Goal: Information Seeking & Learning: Find specific fact

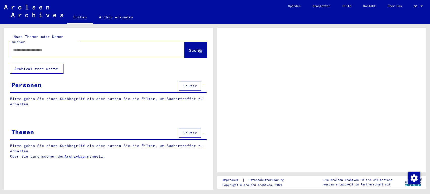
type input "**********"
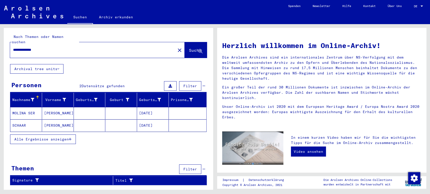
click at [153, 121] on mat-cell "[DATE]" at bounding box center [153, 126] width 32 height 12
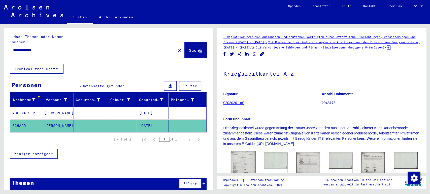
click at [243, 167] on img at bounding box center [243, 168] width 25 height 35
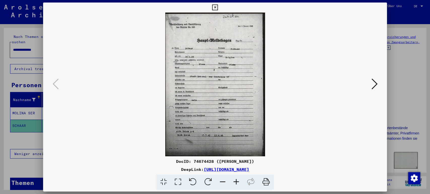
click at [237, 181] on icon at bounding box center [236, 182] width 14 height 15
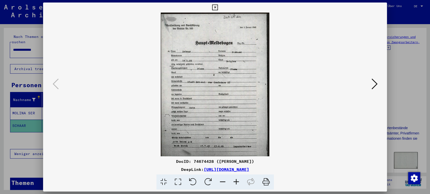
click at [237, 181] on icon at bounding box center [236, 182] width 14 height 15
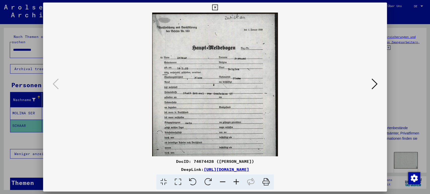
click at [237, 181] on icon at bounding box center [236, 182] width 14 height 15
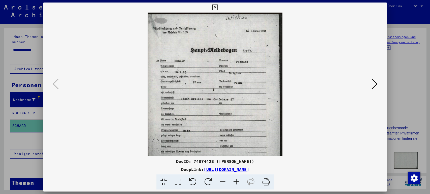
click at [237, 181] on icon at bounding box center [236, 182] width 14 height 15
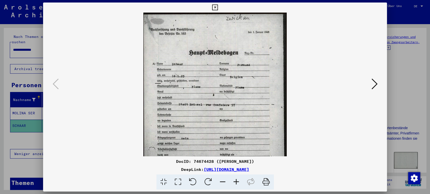
click at [237, 181] on icon at bounding box center [236, 182] width 14 height 15
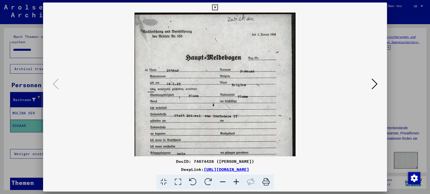
click at [237, 181] on icon at bounding box center [236, 182] width 14 height 15
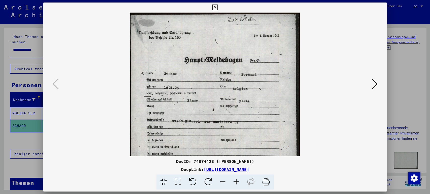
click at [237, 181] on icon at bounding box center [236, 182] width 14 height 15
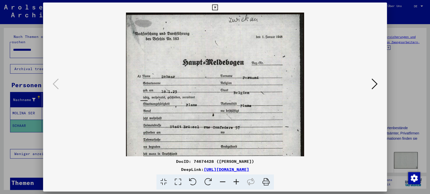
click at [237, 181] on icon at bounding box center [236, 182] width 14 height 15
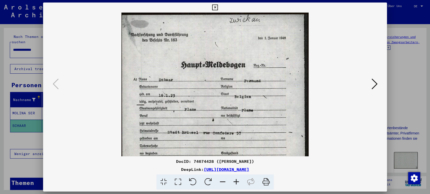
click at [237, 181] on icon at bounding box center [236, 182] width 14 height 15
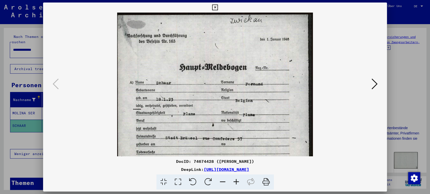
click at [237, 181] on icon at bounding box center [236, 182] width 14 height 15
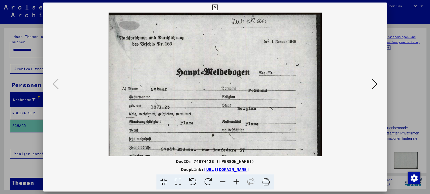
click at [237, 181] on icon at bounding box center [236, 182] width 14 height 15
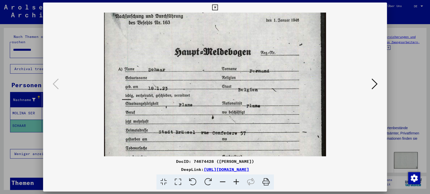
scroll to position [20, 0]
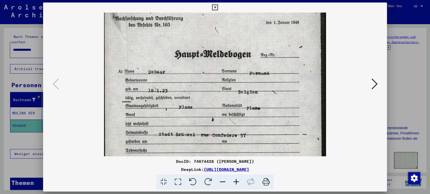
drag, startPoint x: 204, startPoint y: 138, endPoint x: 192, endPoint y: 117, distance: 24.3
click at [192, 117] on img at bounding box center [215, 152] width 222 height 320
click at [371, 84] on icon at bounding box center [374, 84] width 6 height 12
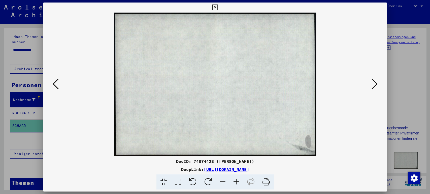
click at [371, 84] on icon at bounding box center [374, 84] width 6 height 12
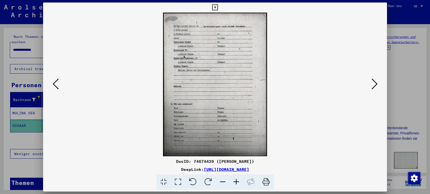
click at [371, 84] on icon at bounding box center [374, 84] width 6 height 12
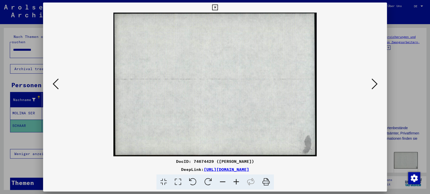
click at [371, 84] on icon at bounding box center [374, 84] width 6 height 12
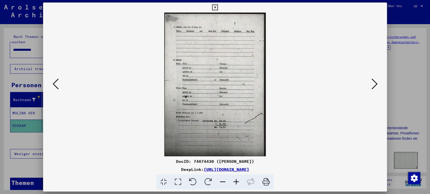
click at [371, 84] on icon at bounding box center [374, 84] width 6 height 12
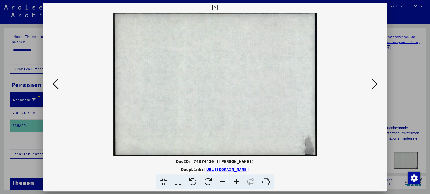
click at [371, 84] on icon at bounding box center [374, 84] width 6 height 12
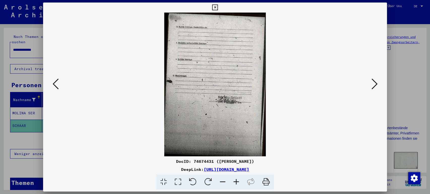
click at [371, 84] on icon at bounding box center [374, 84] width 6 height 12
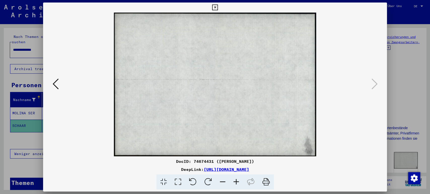
click at [214, 5] on icon at bounding box center [215, 8] width 6 height 6
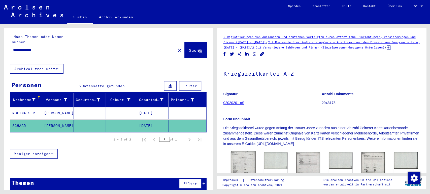
click at [241, 168] on img at bounding box center [243, 168] width 25 height 35
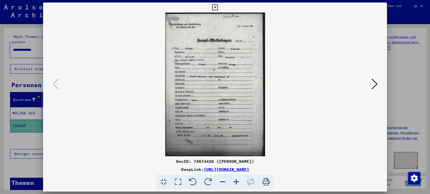
drag, startPoint x: 308, startPoint y: 170, endPoint x: 151, endPoint y: 171, distance: 156.5
click at [151, 171] on div "DeepLink: [URL][DOMAIN_NAME]" at bounding box center [215, 170] width 344 height 6
drag, startPoint x: 148, startPoint y: 169, endPoint x: 151, endPoint y: 171, distance: 3.6
click at [151, 171] on div "DeepLink: [URL][DOMAIN_NAME]" at bounding box center [215, 170] width 344 height 6
copy link "[URL][DOMAIN_NAME]"
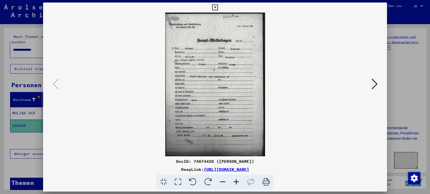
click at [217, 6] on icon at bounding box center [215, 8] width 6 height 6
